Goal: Communication & Community: Participate in discussion

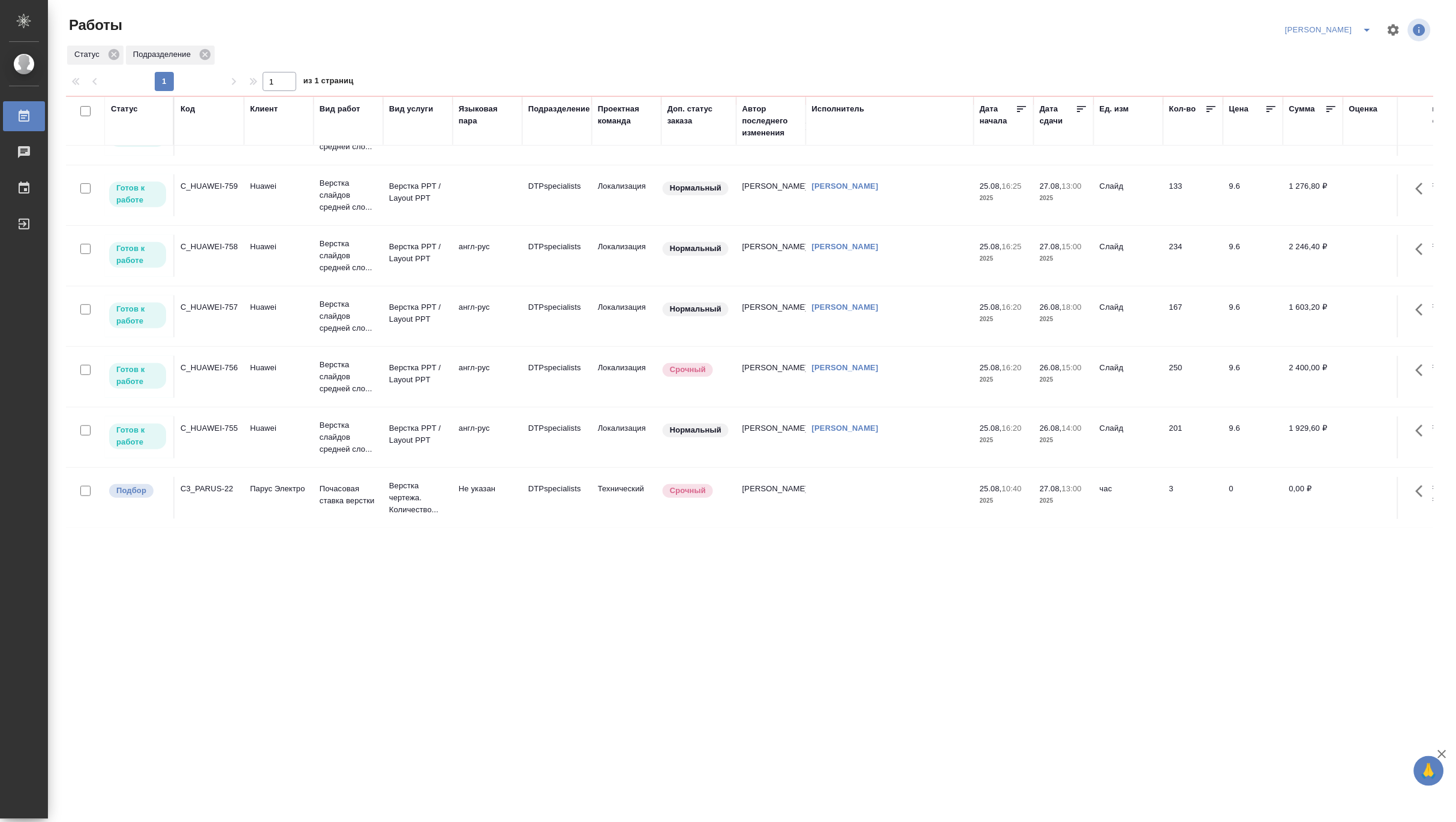
scroll to position [112, 0]
click at [1368, 23] on icon "split button" at bounding box center [1367, 30] width 14 height 14
click at [1324, 89] on li "Ждемс" at bounding box center [1322, 92] width 115 height 19
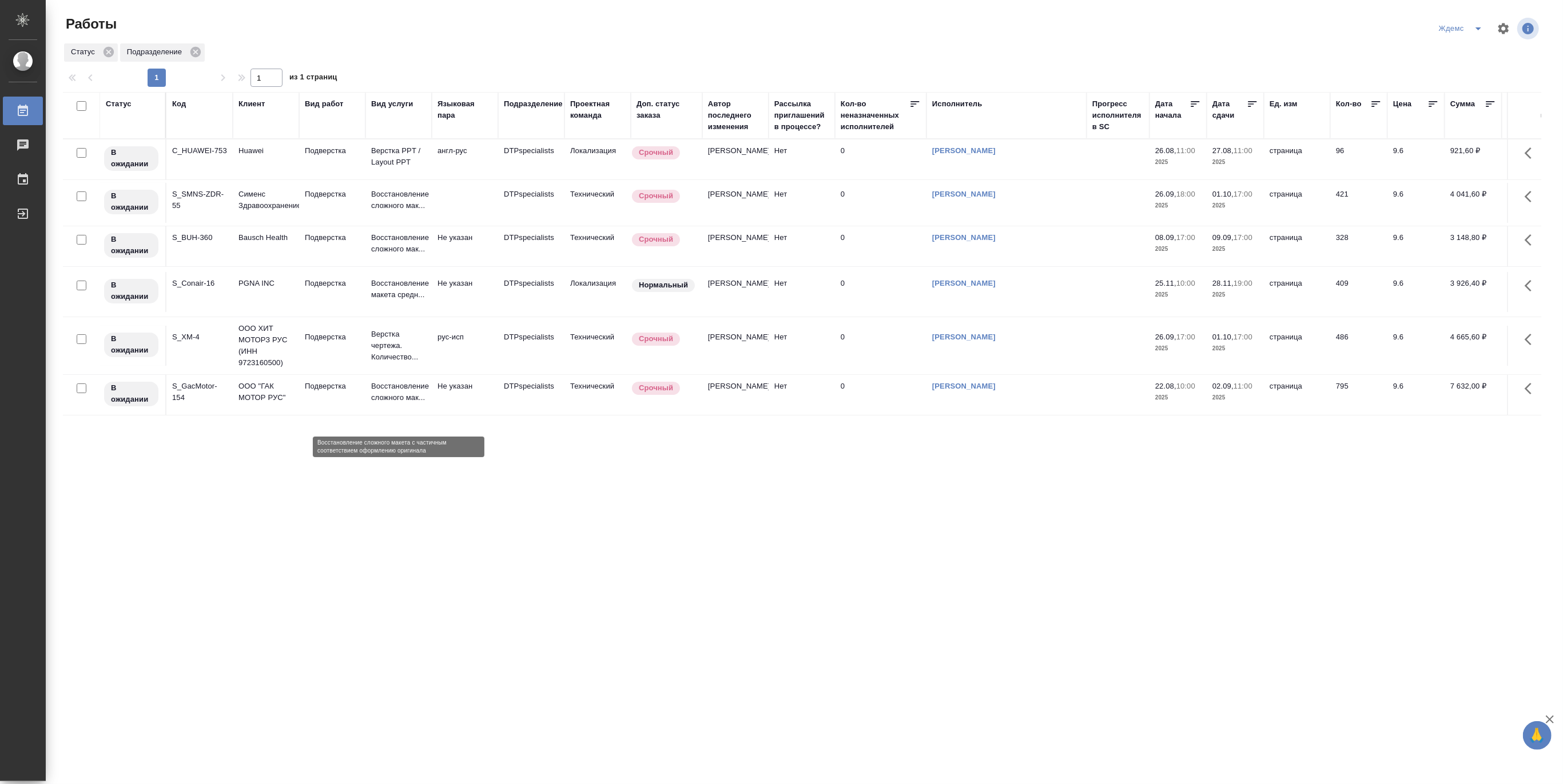
click at [395, 403] on p "Восстановление сложного мак..." at bounding box center [398, 392] width 55 height 23
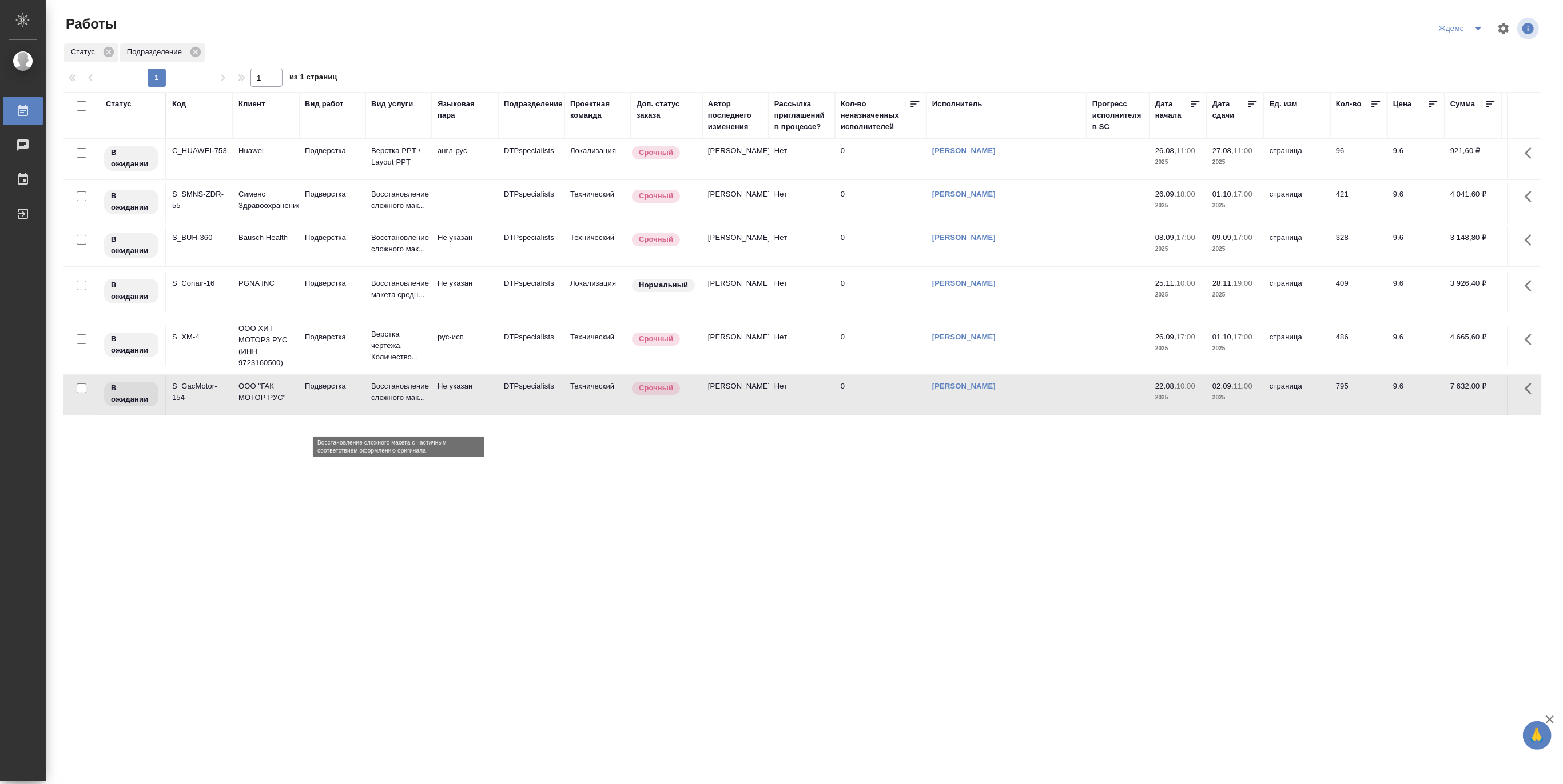
click at [395, 403] on p "Восстановление сложного мак..." at bounding box center [398, 392] width 55 height 23
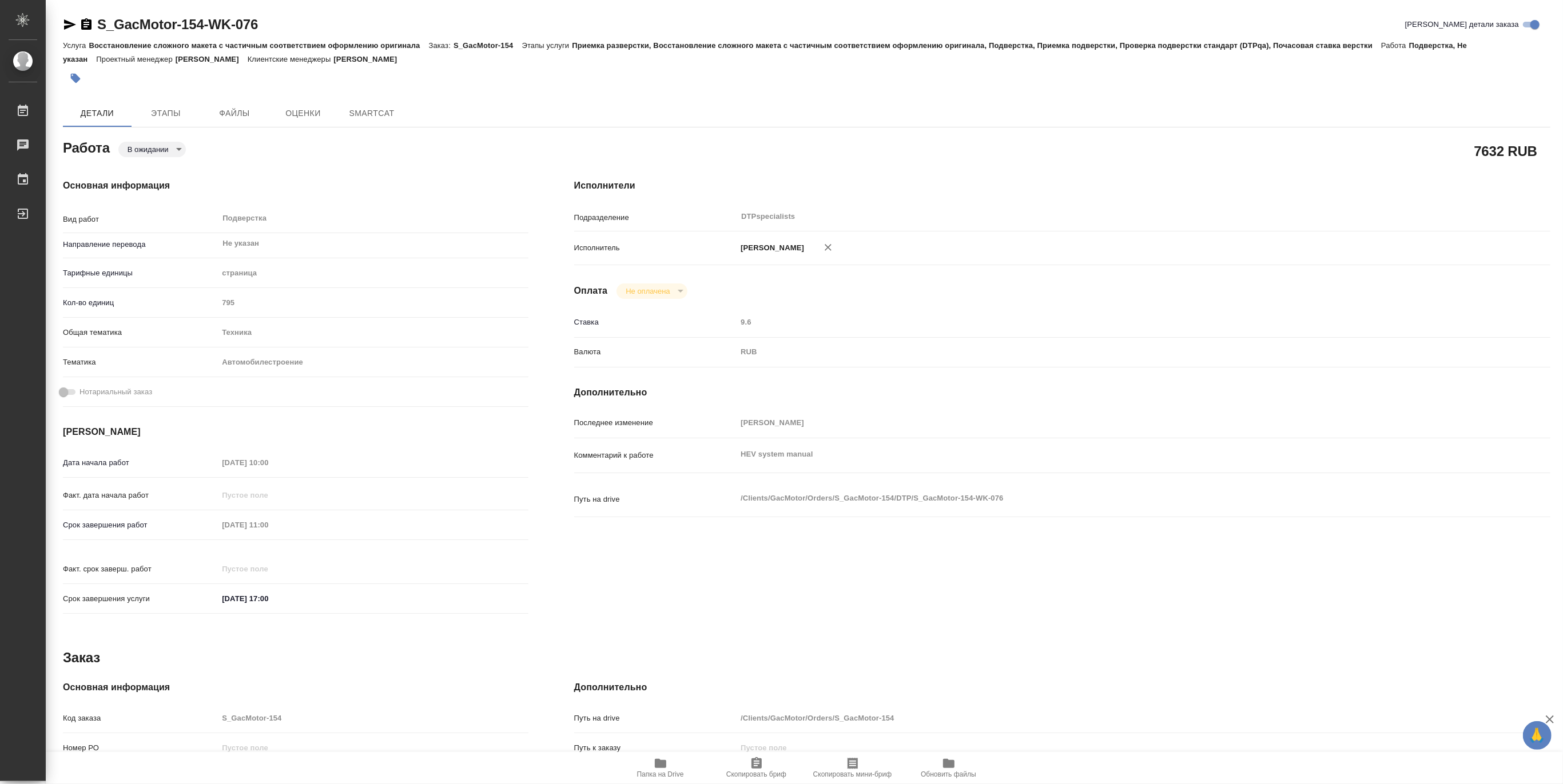
type textarea "x"
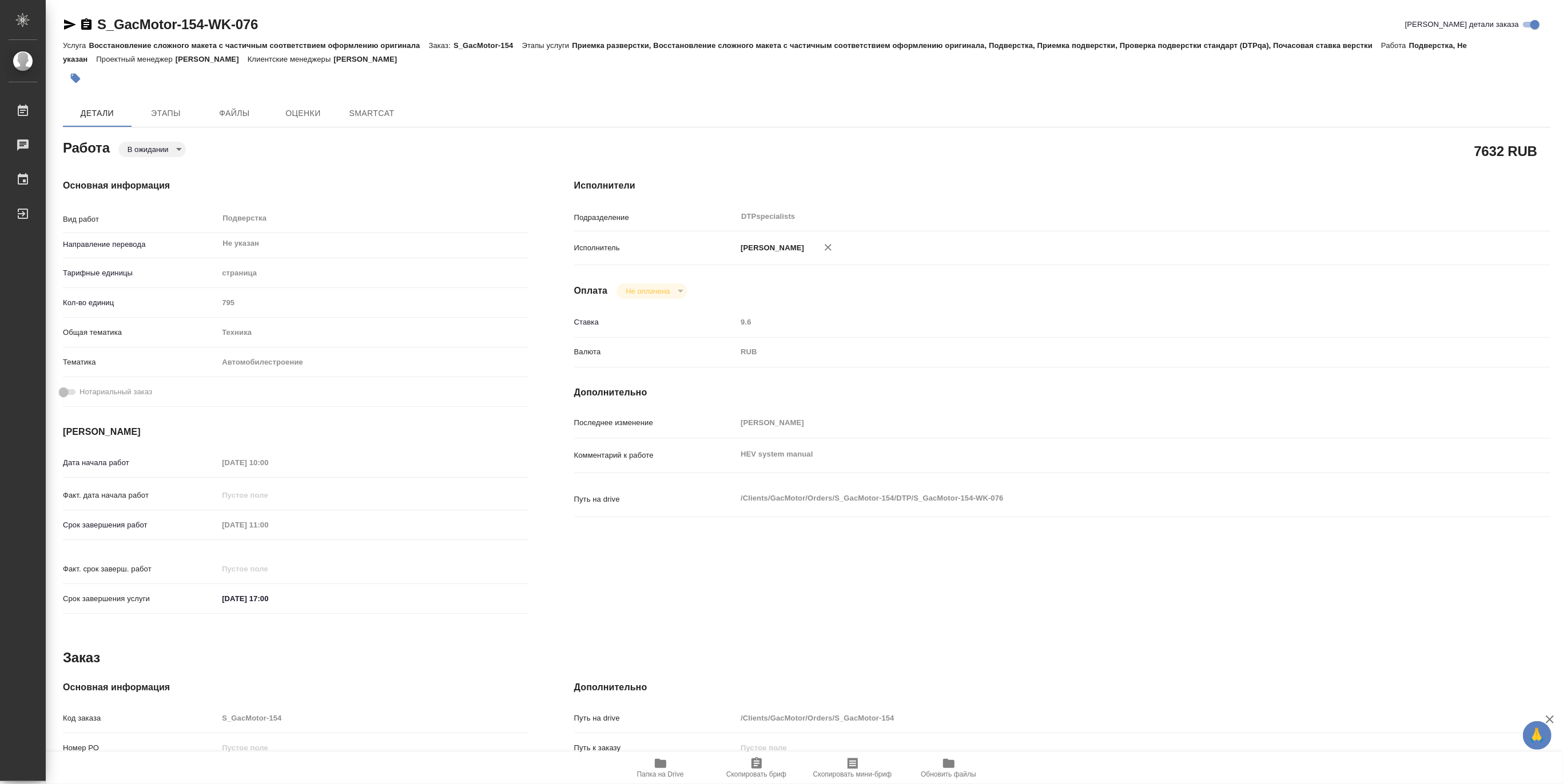
type textarea "x"
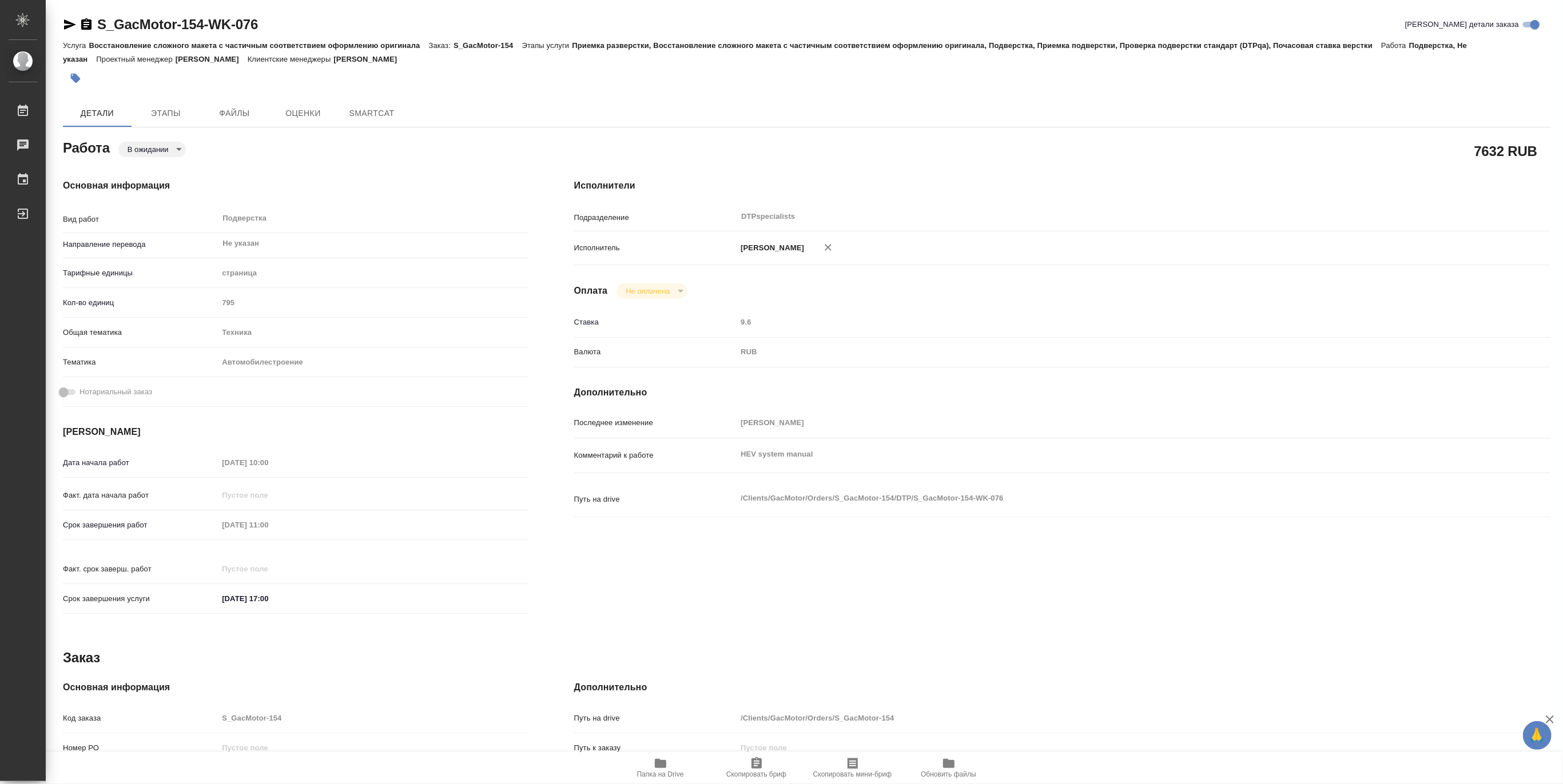
type textarea "x"
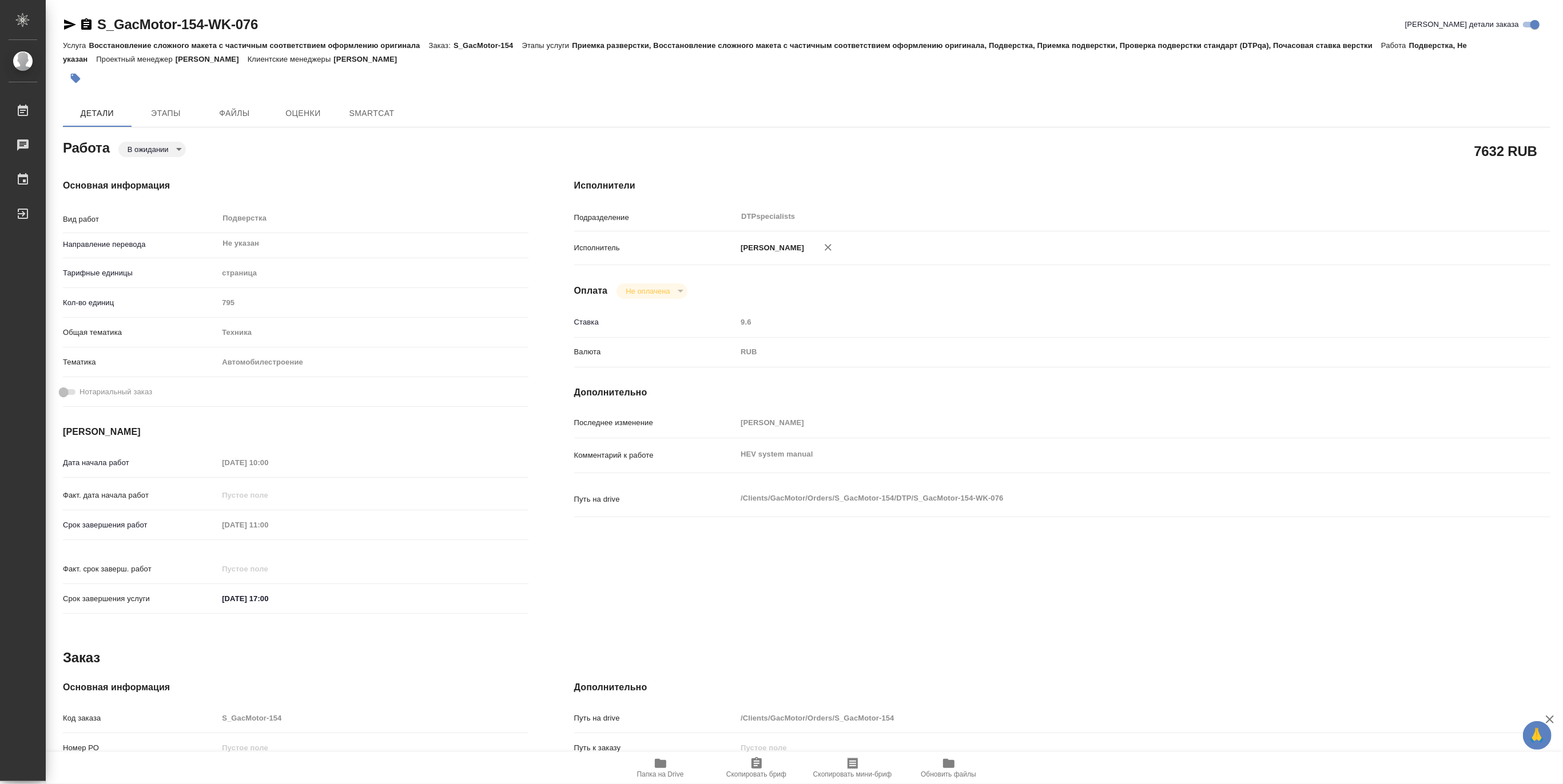
type textarea "x"
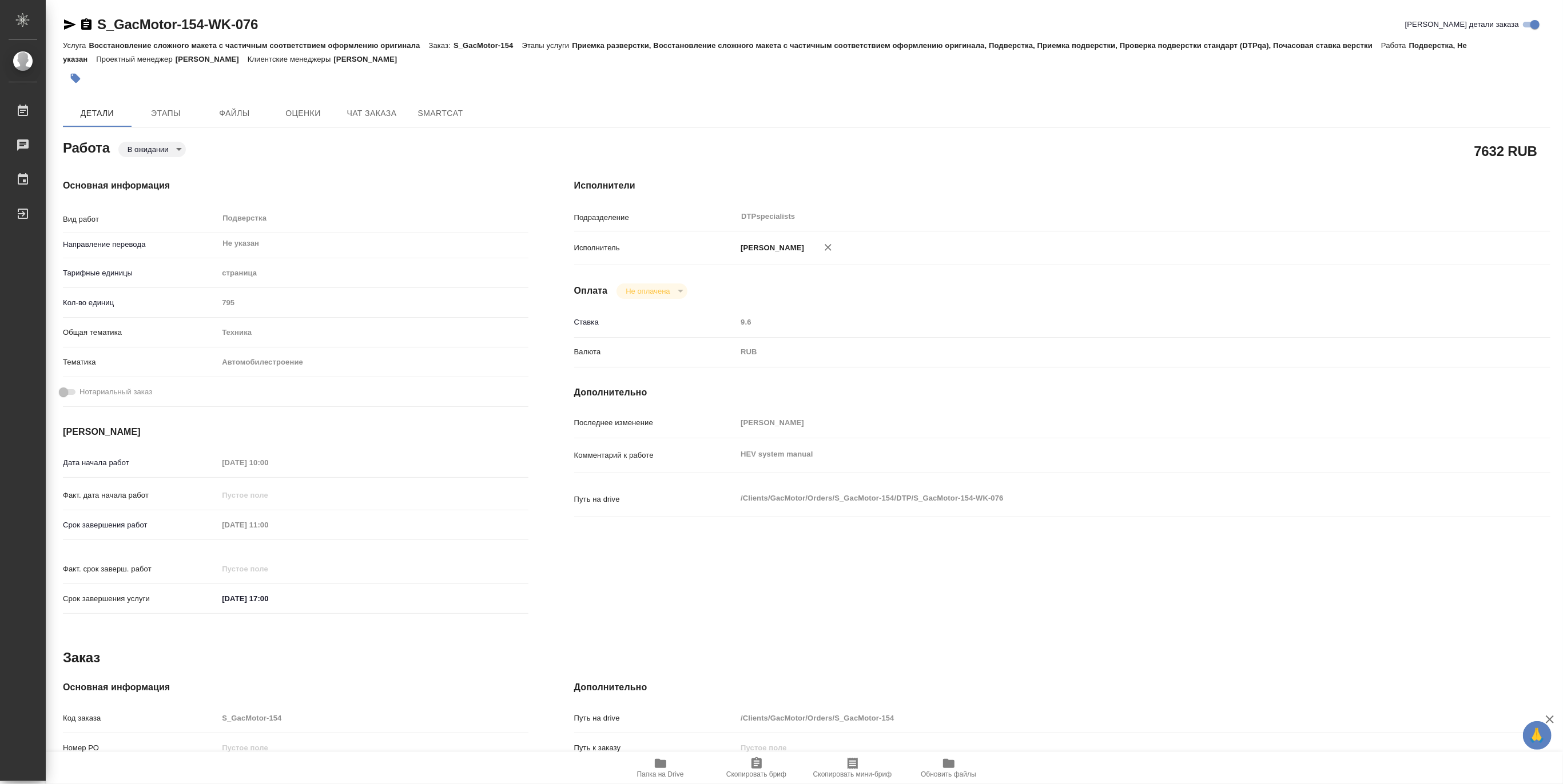
type textarea "x"
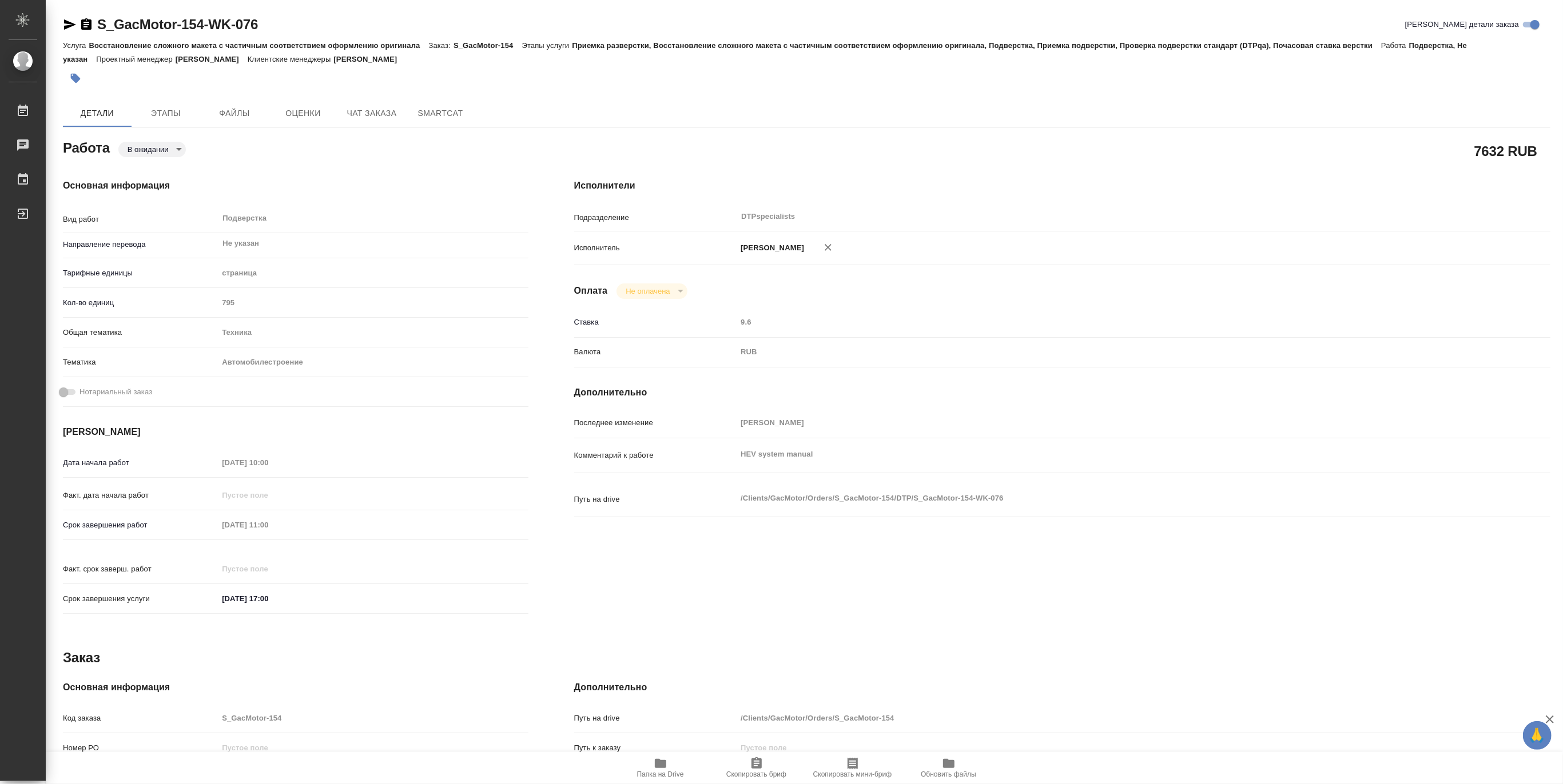
type textarea "x"
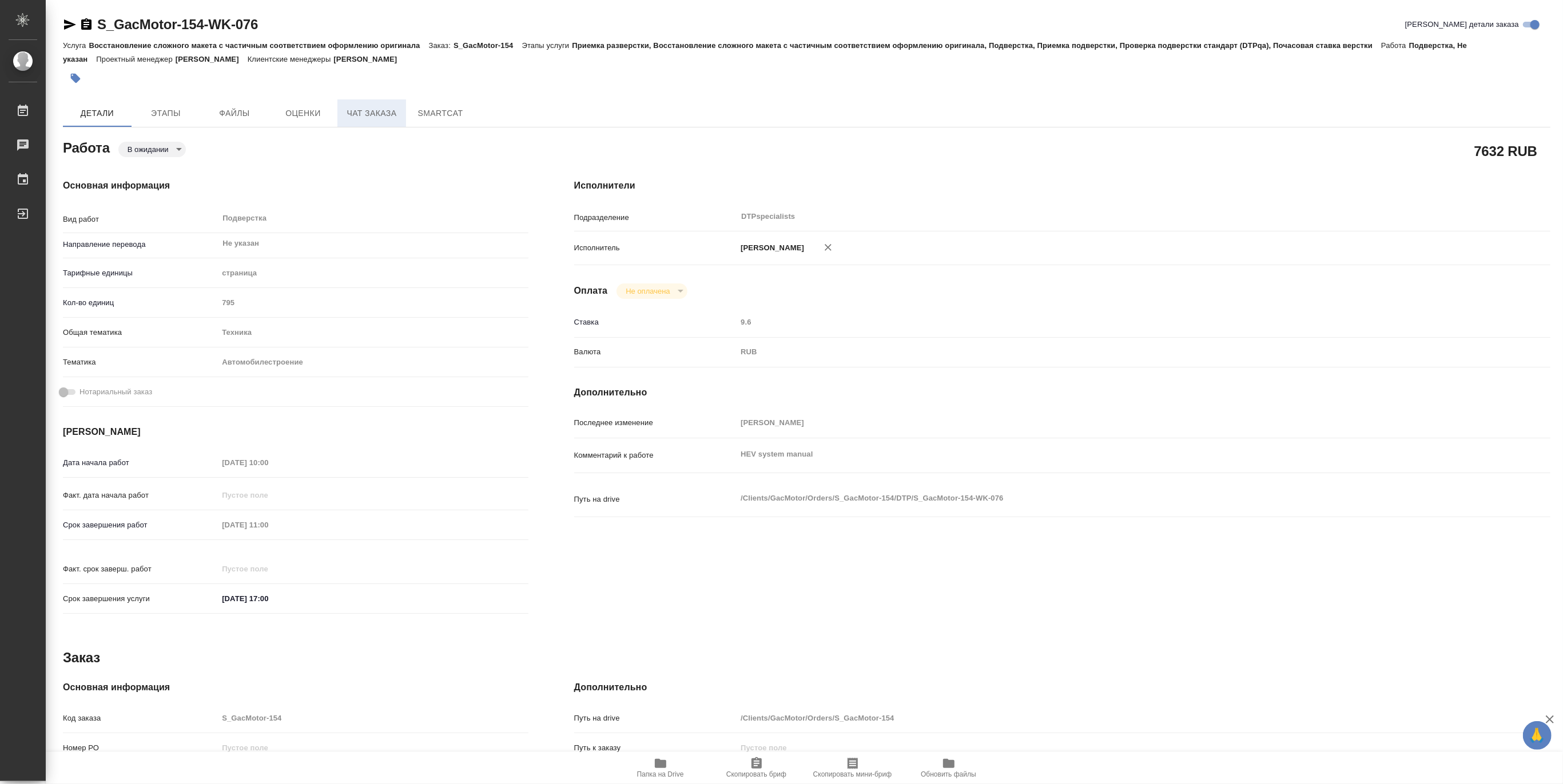
click at [373, 121] on button "Чат заказа" at bounding box center [372, 113] width 69 height 28
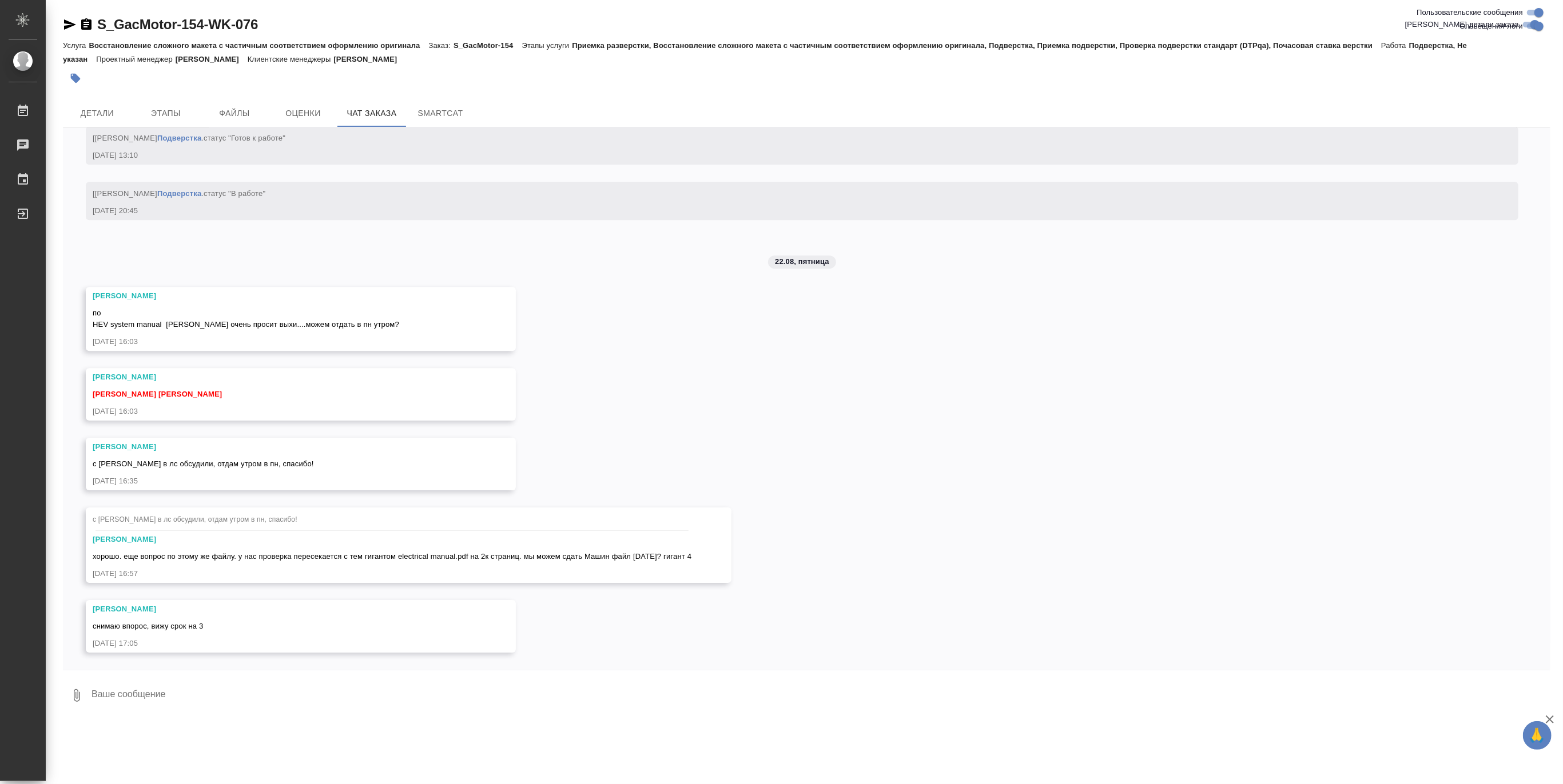
scroll to position [76460, 0]
